Goal: Navigation & Orientation: Find specific page/section

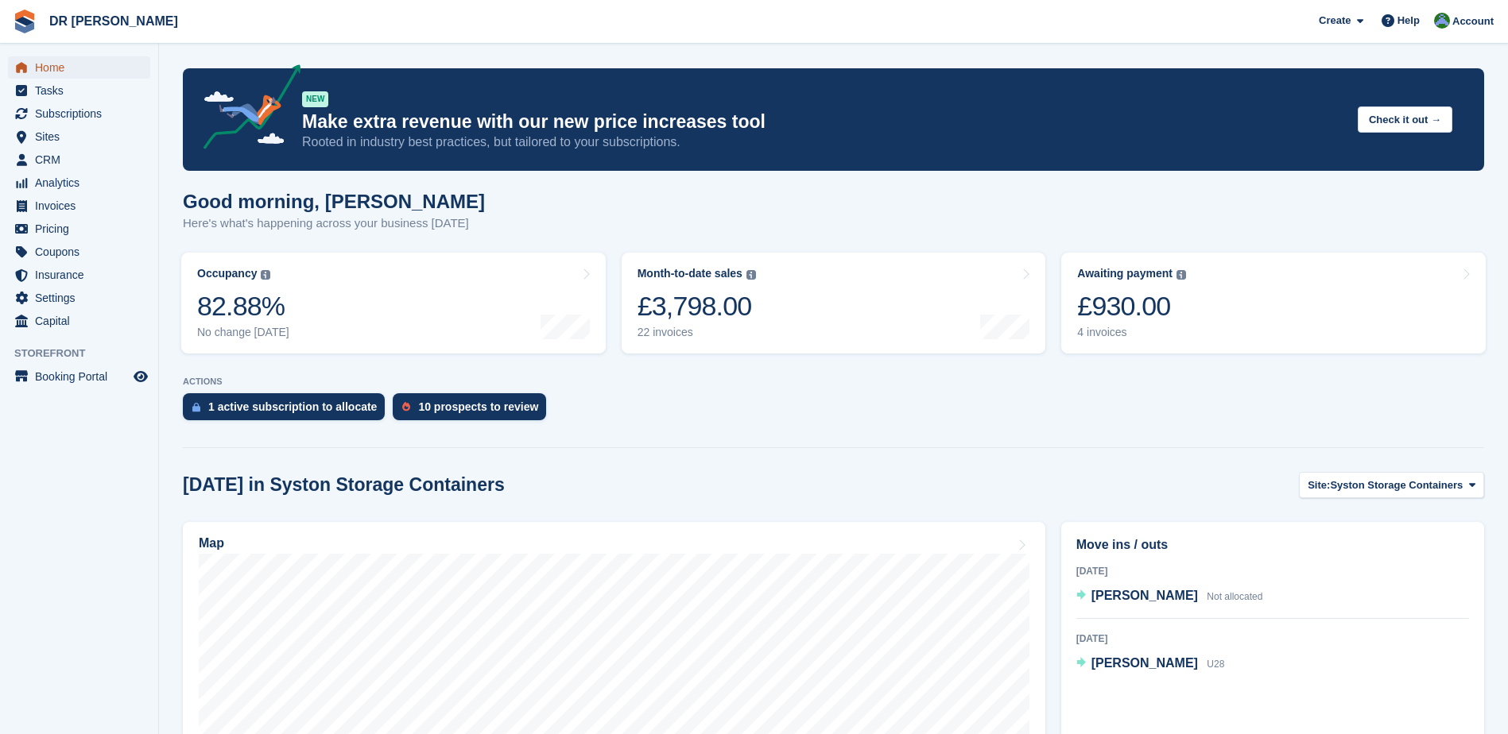
click at [58, 64] on span "Home" at bounding box center [82, 67] width 95 height 22
click at [446, 402] on div "10 prospects to review" at bounding box center [478, 407] width 120 height 13
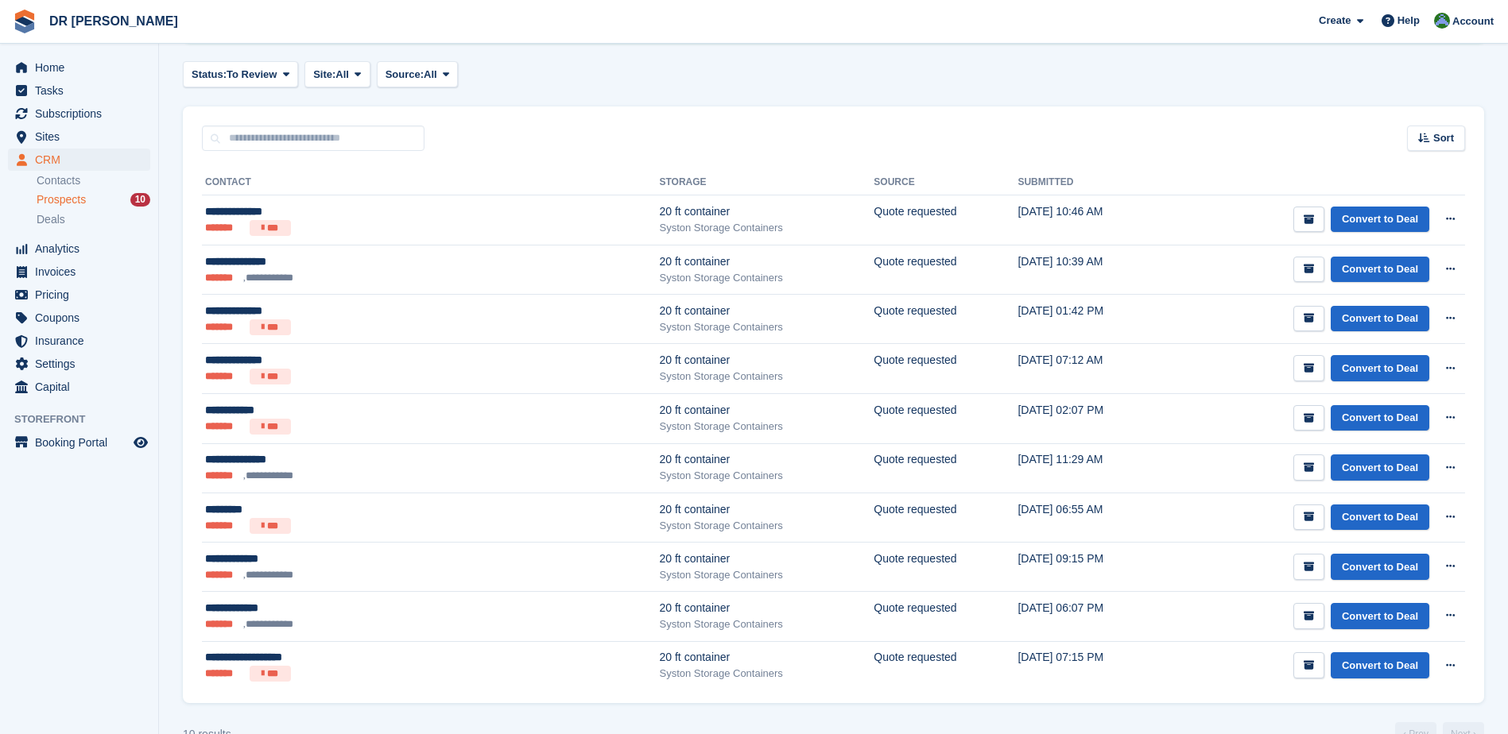
scroll to position [197, 0]
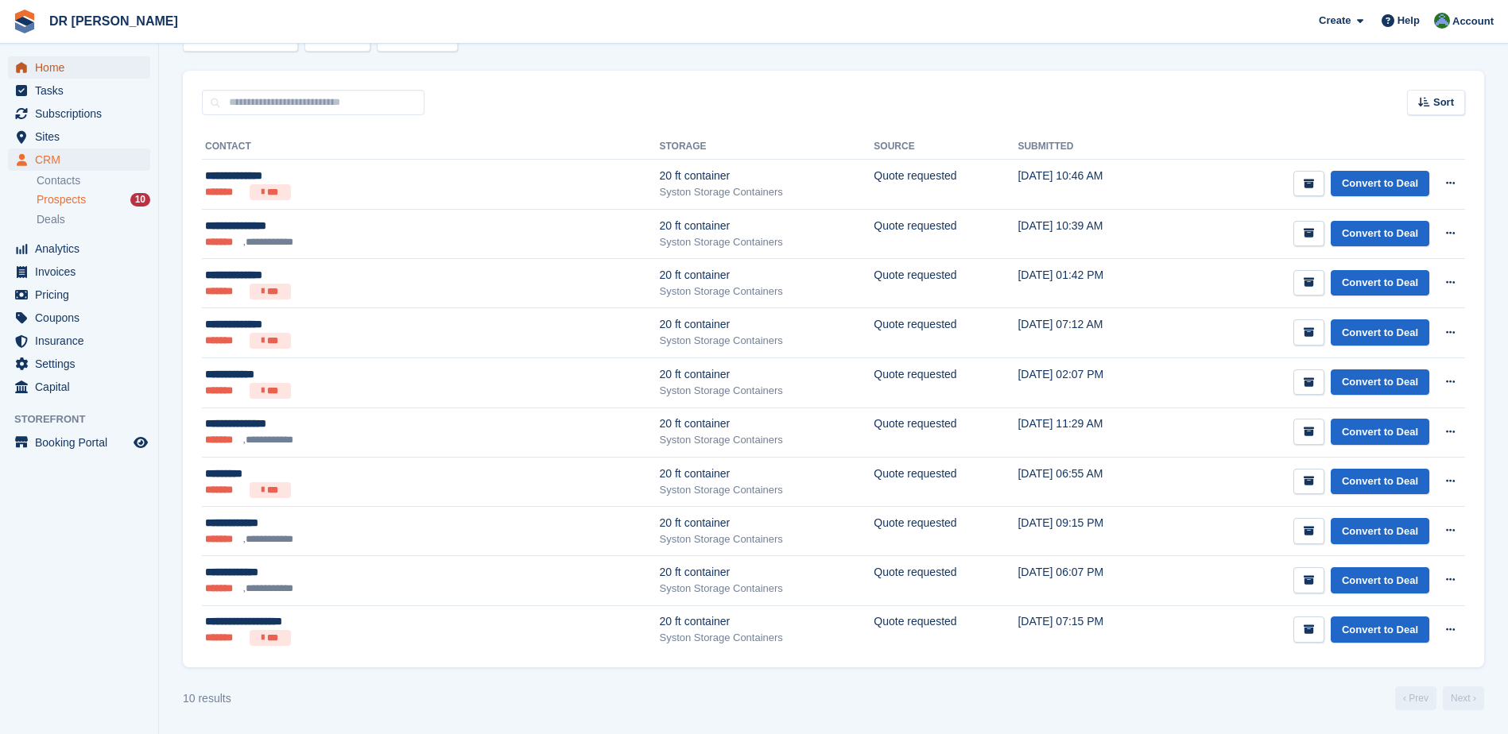
click at [62, 72] on span "Home" at bounding box center [82, 67] width 95 height 22
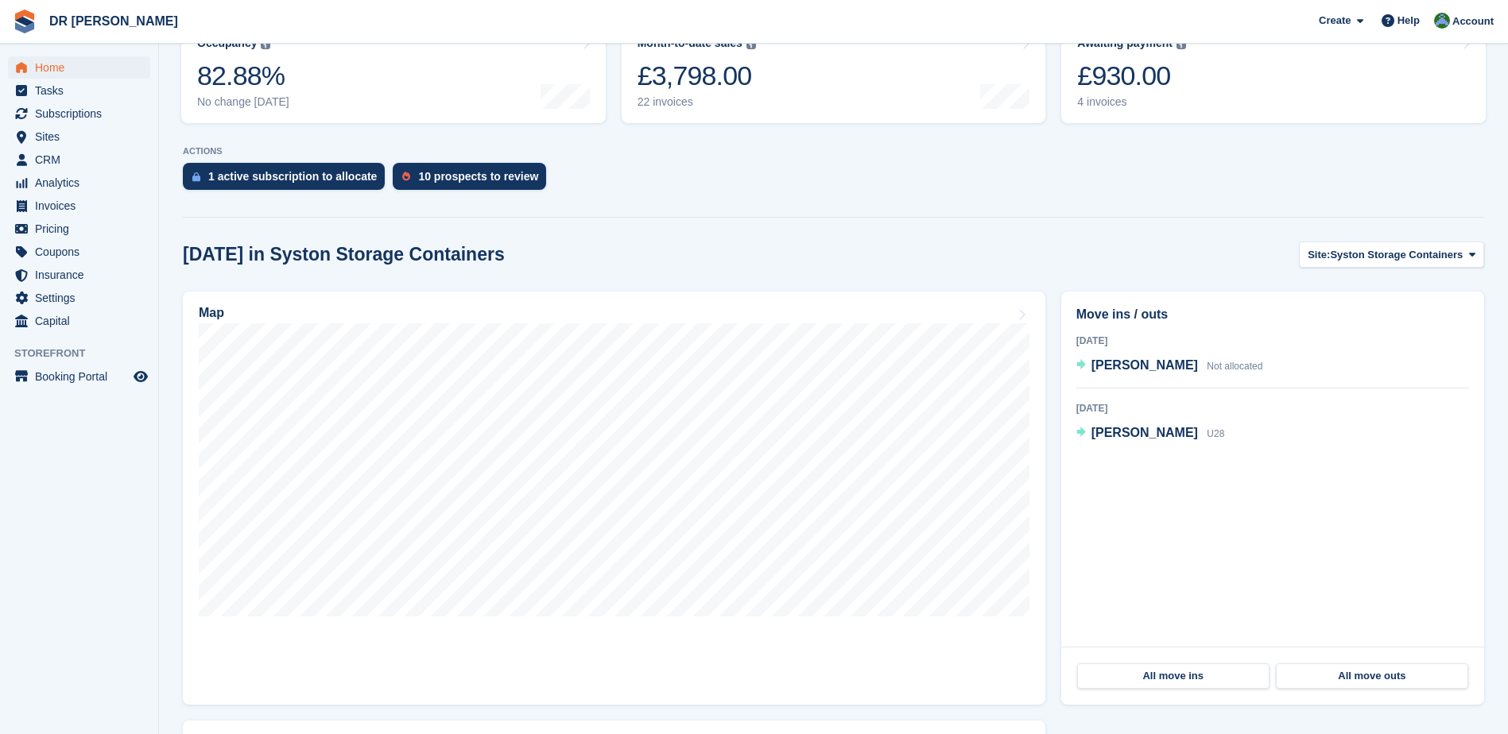
scroll to position [238, 0]
